Goal: Task Accomplishment & Management: Use online tool/utility

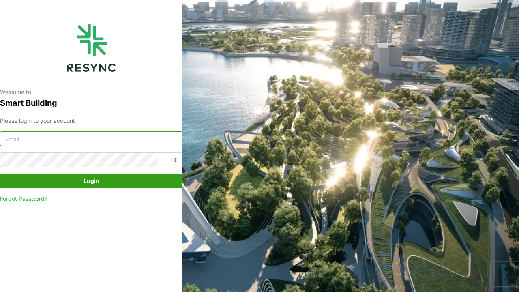
click at [30, 140] on input at bounding box center [91, 138] width 182 height 15
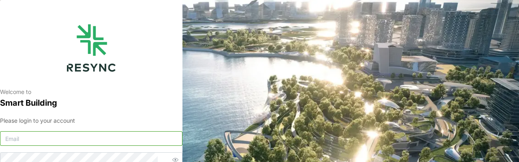
type input "Q"
type input "A"
type input "[EMAIL_ADDRESS][DOMAIN_NAME]"
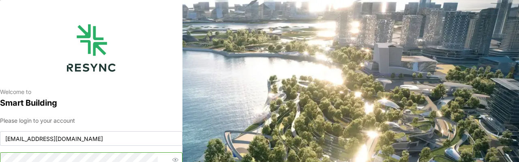
scroll to position [4, 0]
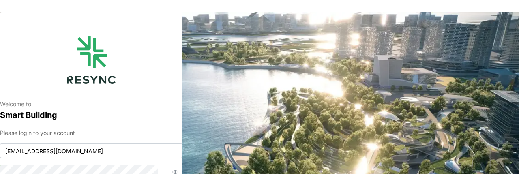
scroll to position [1, 0]
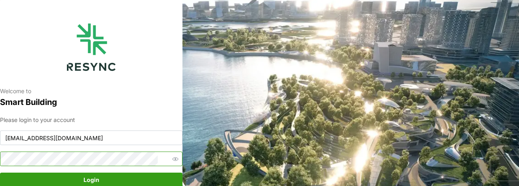
click at [0, 173] on button "Login" at bounding box center [91, 180] width 182 height 15
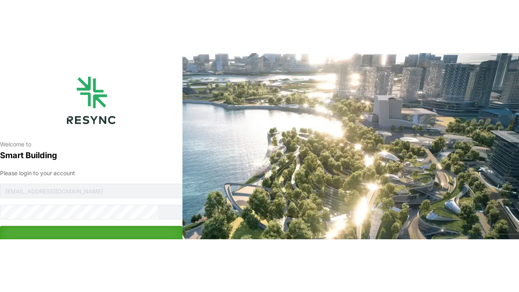
scroll to position [0, 0]
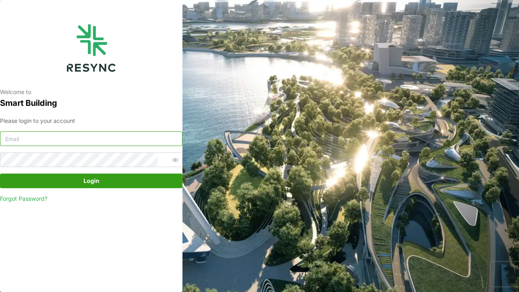
click at [160, 136] on input at bounding box center [91, 138] width 182 height 15
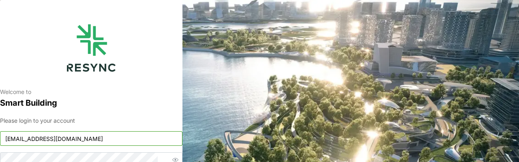
type input "aliff_muhammad@defencecollectivesg.com"
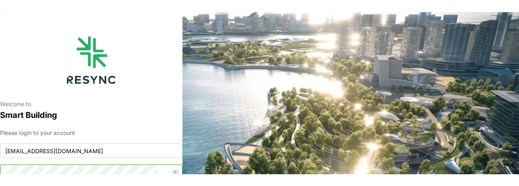
scroll to position [4, 0]
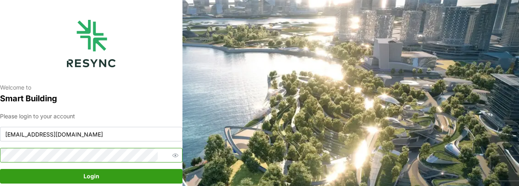
click at [0, 169] on button "Login" at bounding box center [91, 176] width 182 height 15
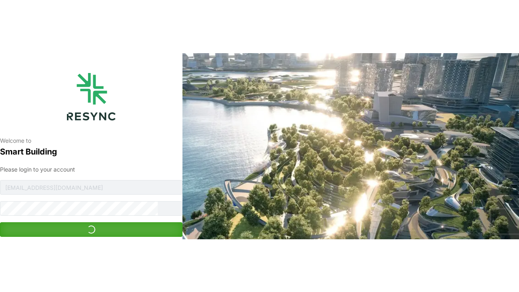
scroll to position [0, 0]
